Goal: Task Accomplishment & Management: Manage account settings

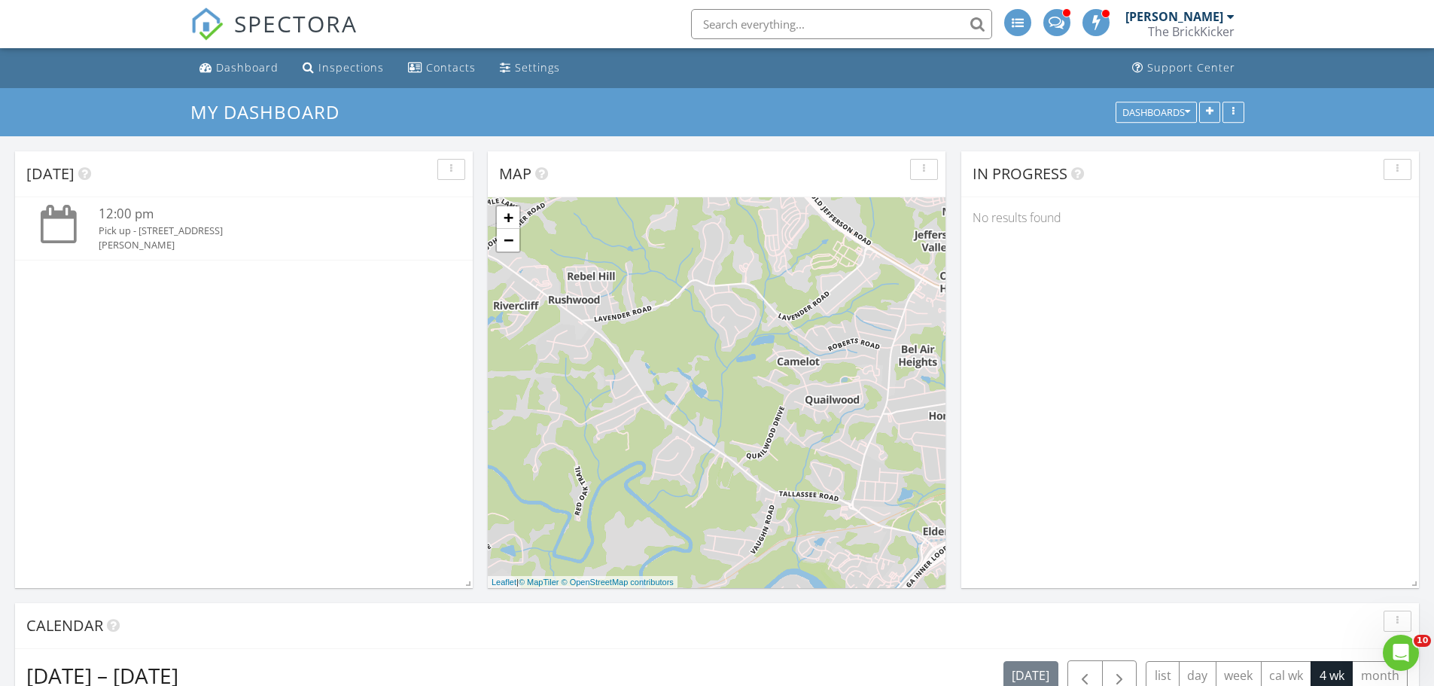
click at [1227, 17] on div at bounding box center [1231, 17] width 8 height 12
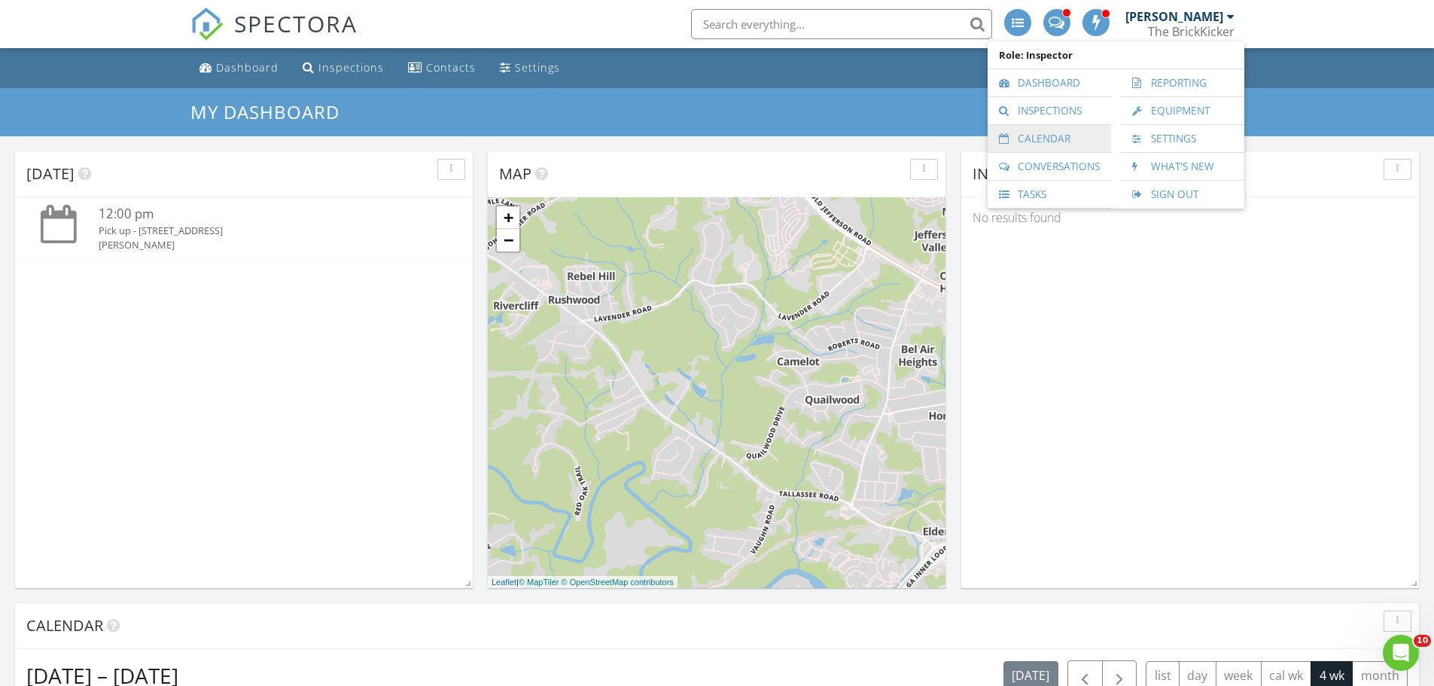
click at [1029, 135] on link "Calendar" at bounding box center [1049, 138] width 108 height 27
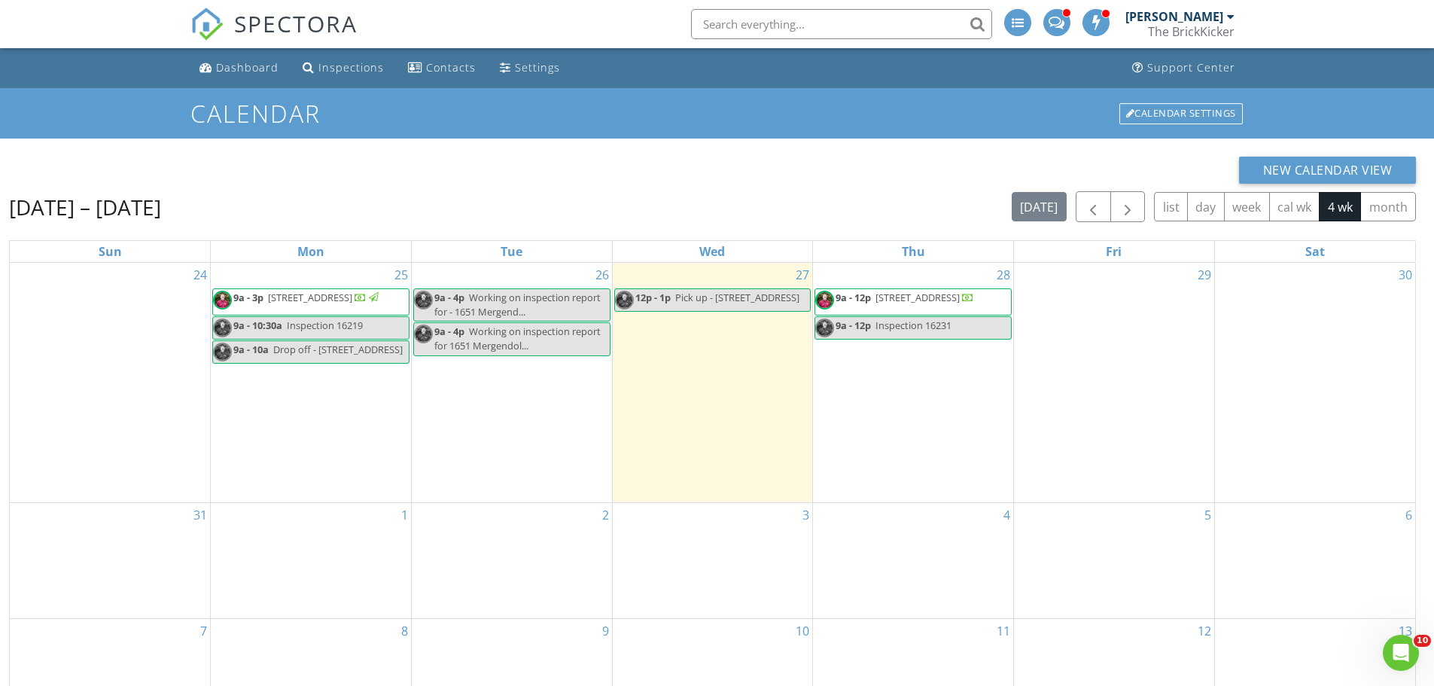
click at [318, 306] on span "9a - 3p 1651 Mergendollar Rd, Good Hope 30641" at bounding box center [297, 302] width 168 height 23
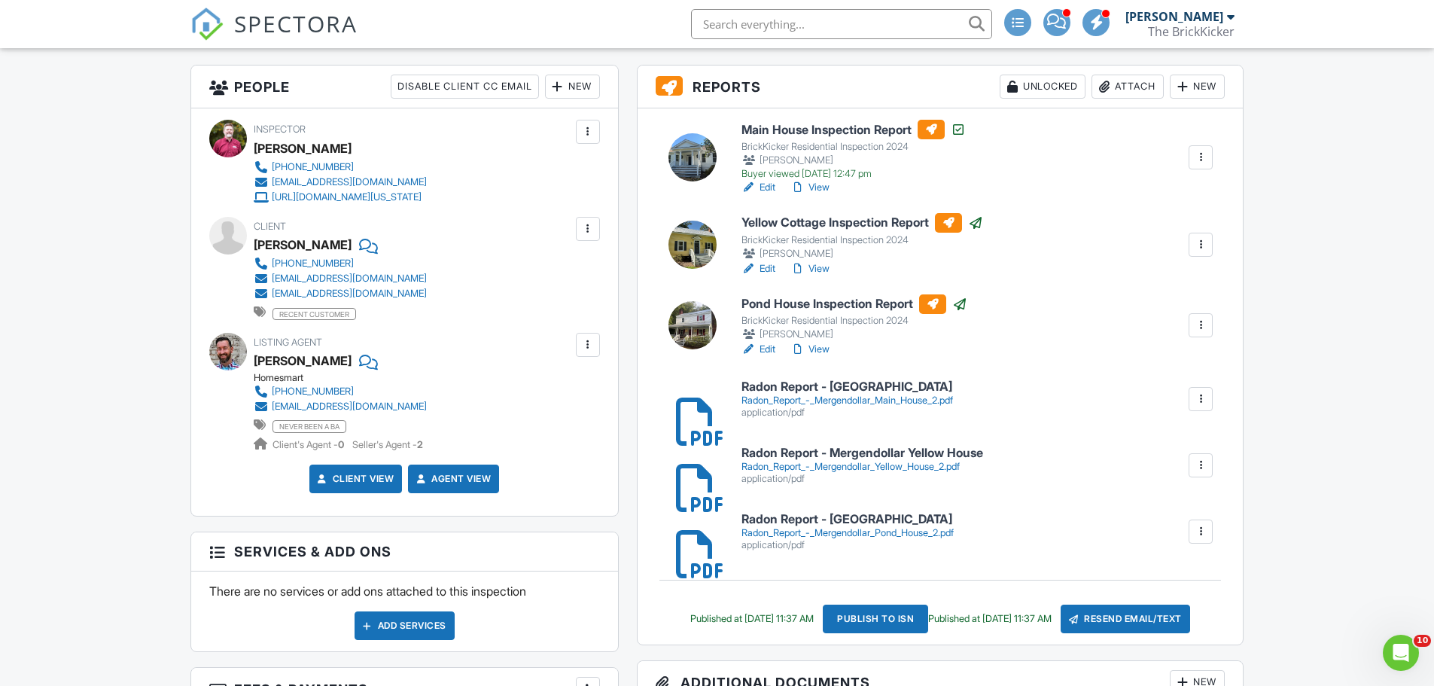
click at [1206, 397] on div at bounding box center [1200, 398] width 15 height 15
click at [888, 391] on h6 "Radon Report - [GEOGRAPHIC_DATA]" at bounding box center [847, 387] width 212 height 14
click at [834, 465] on div "Radon_Report_-_Mergendollar_Yellow_House_2.pdf" at bounding box center [862, 467] width 242 height 12
click at [844, 531] on div "Radon_Report_-_Mergendollar_Pond_House_2.pdf" at bounding box center [847, 533] width 212 height 12
